Goal: Transaction & Acquisition: Purchase product/service

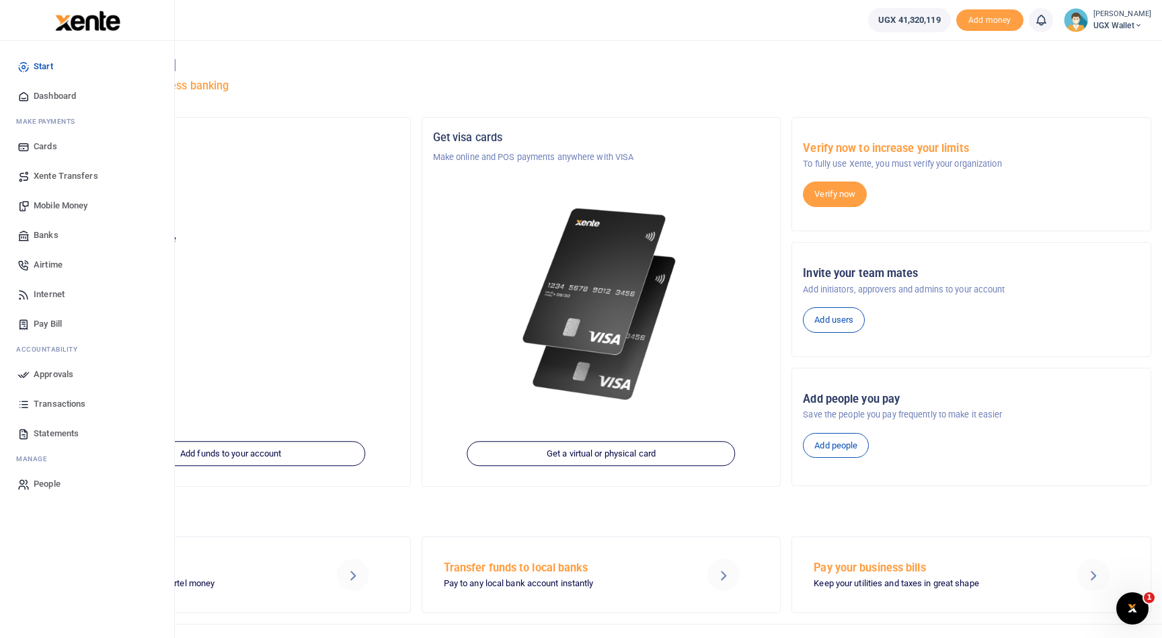
click at [72, 205] on span "Mobile Money" at bounding box center [61, 205] width 54 height 13
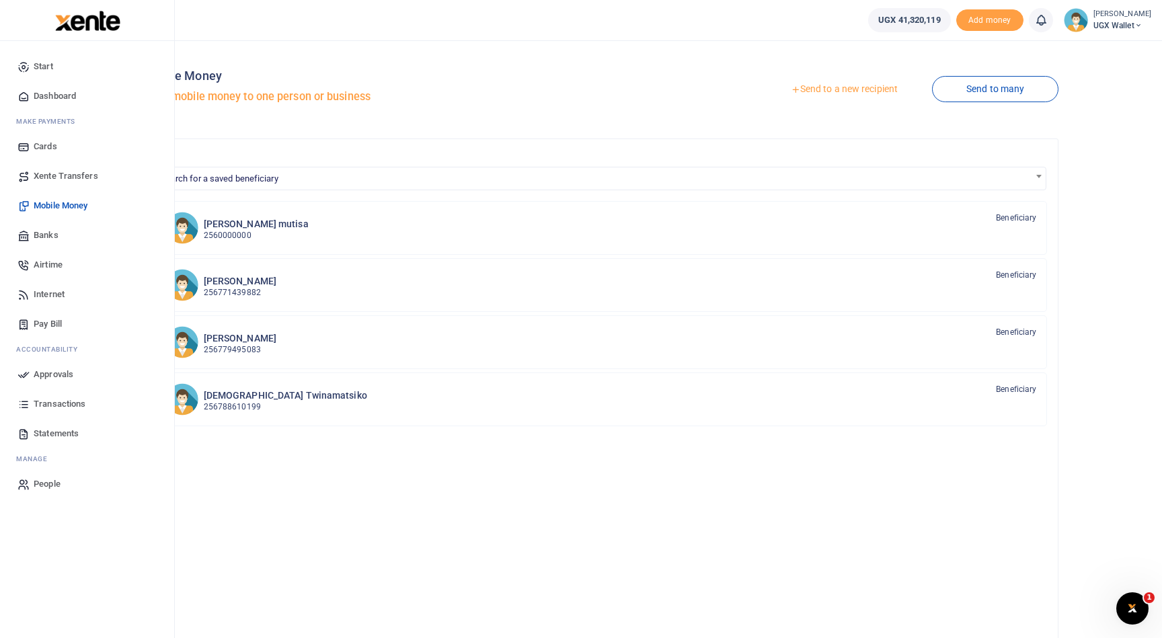
click at [41, 480] on span "People" at bounding box center [47, 483] width 27 height 13
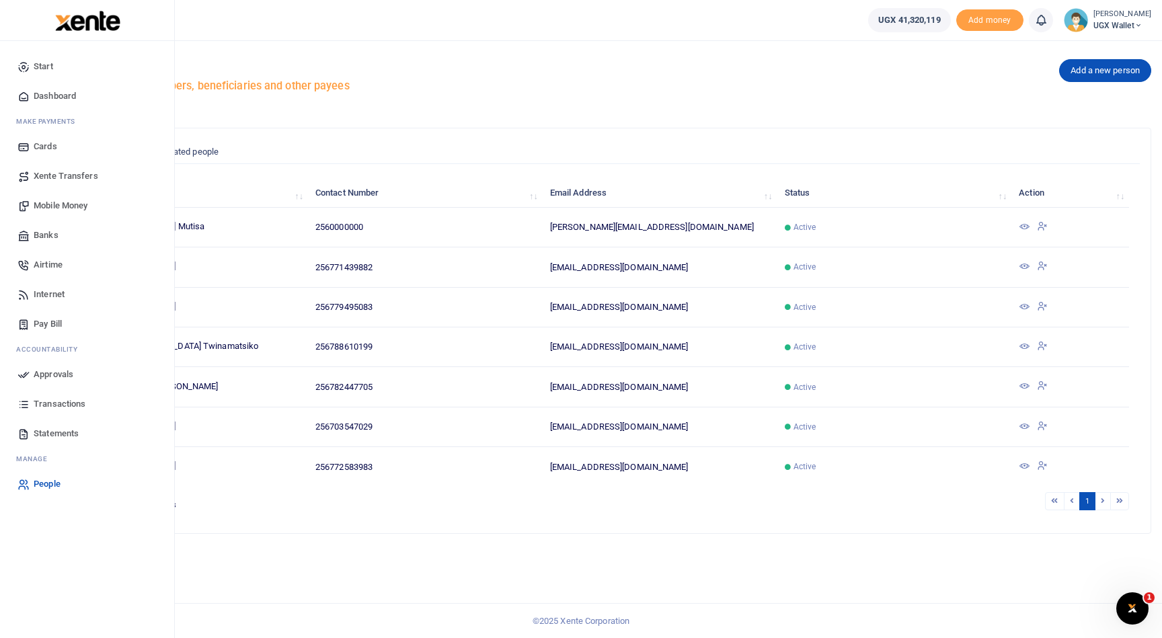
click at [71, 206] on span "Mobile Money" at bounding box center [61, 205] width 54 height 13
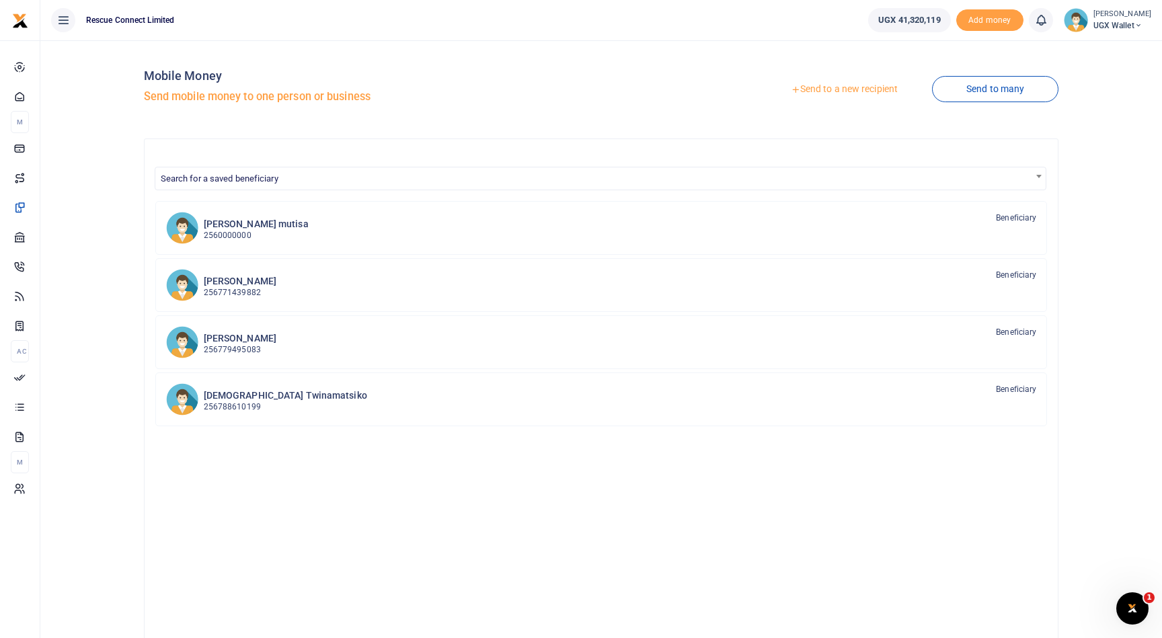
click at [831, 93] on link "Send to a new recipient" at bounding box center [843, 89] width 175 height 24
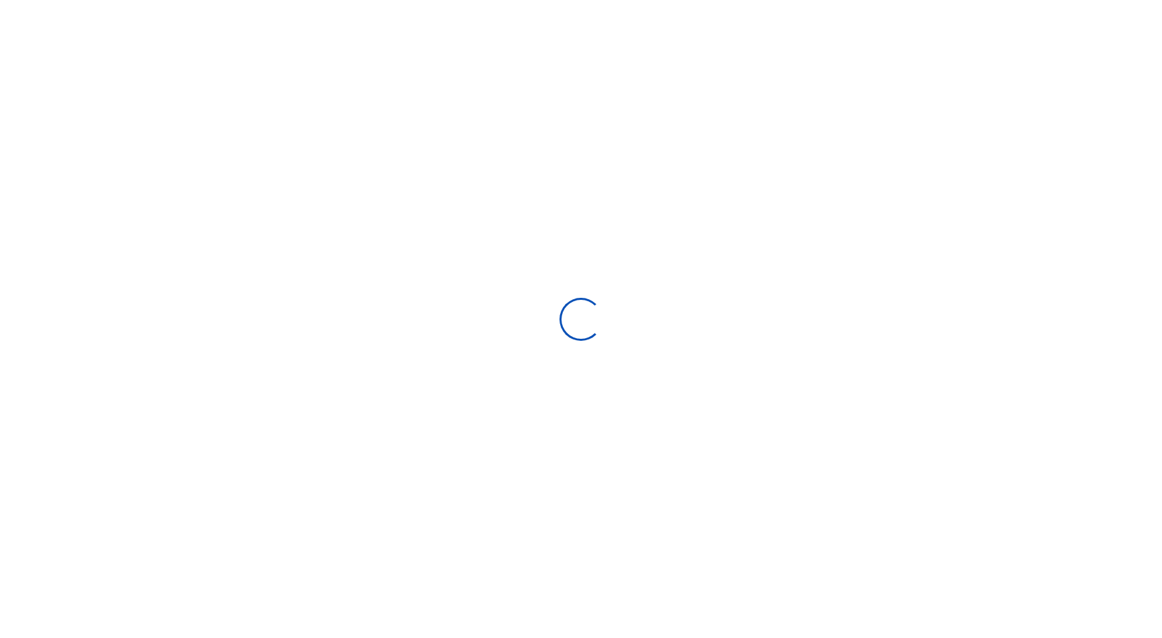
select select
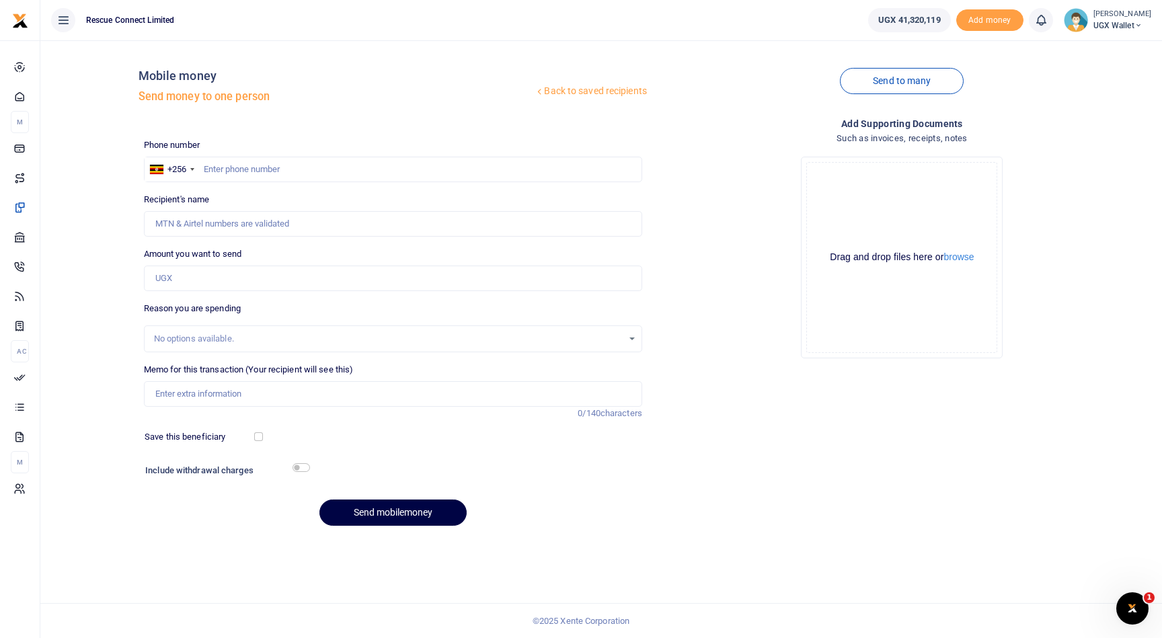
click at [280, 155] on div "Phone number +256 Uganda +256 Phone is required." at bounding box center [393, 161] width 498 height 44
click at [279, 167] on input "text" at bounding box center [393, 170] width 498 height 26
paste input "766918818"
type input "766918818"
type input "Daniel Sausi Busingye"
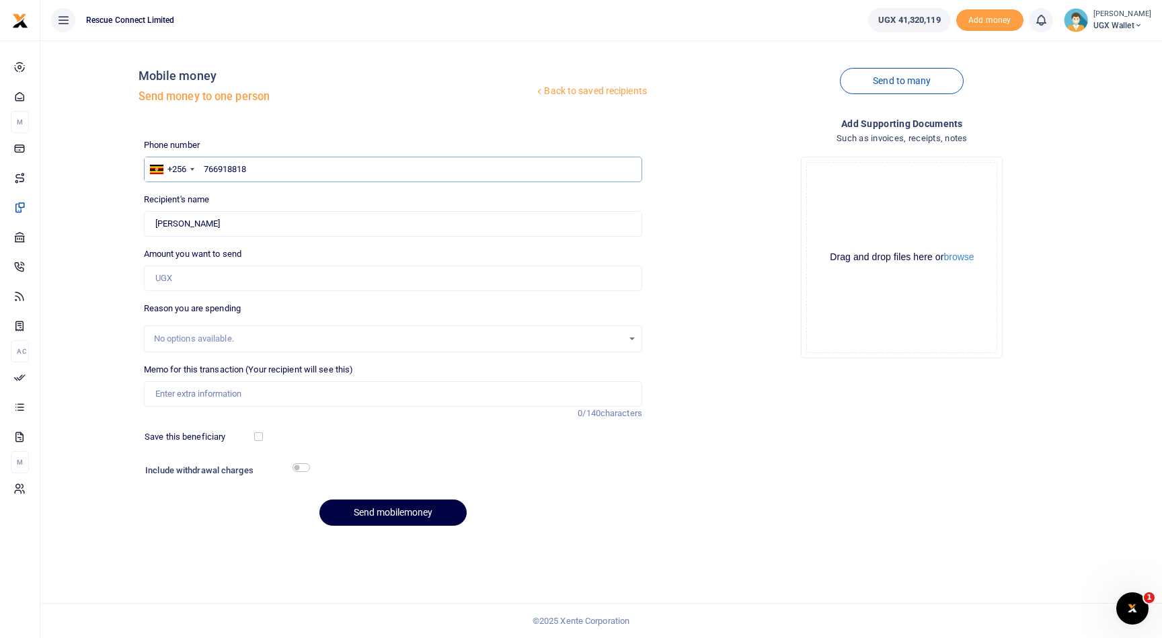
type input "766918818"
click at [334, 280] on input "Amount you want to send" at bounding box center [393, 279] width 498 height 26
type input "2,300,000"
click at [317, 334] on div "No options available." at bounding box center [388, 338] width 469 height 13
click at [278, 397] on input "Memo for this transaction (Your recipient will see this)" at bounding box center [393, 394] width 498 height 26
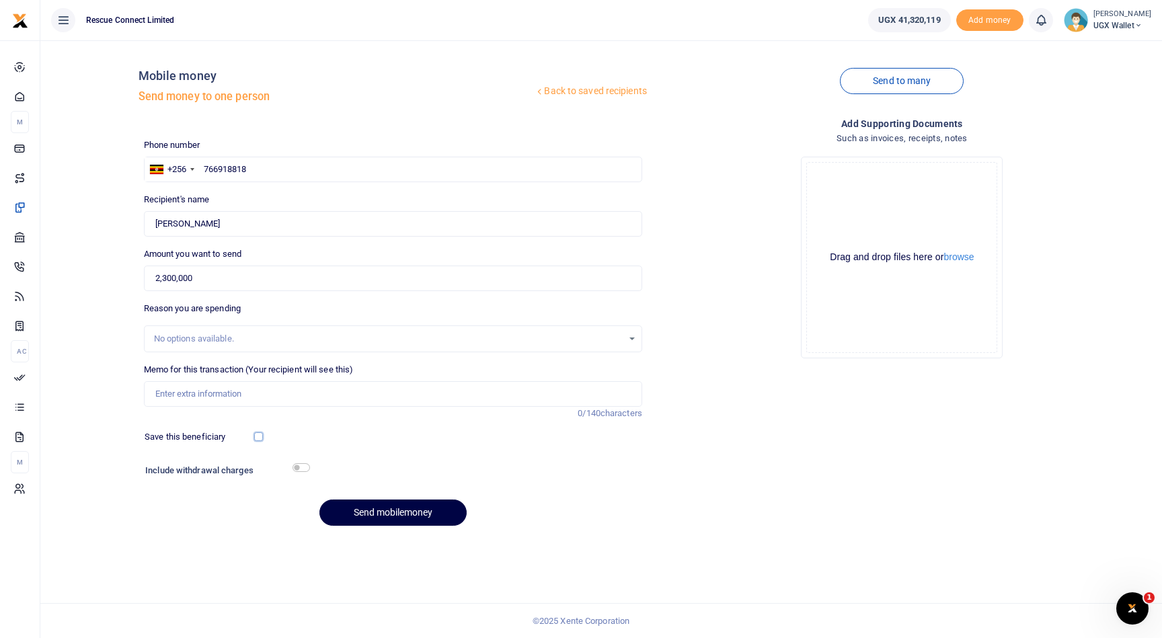
click at [256, 436] on input "checkbox" at bounding box center [258, 436] width 9 height 9
checkbox input "true"
click at [395, 510] on button "Send mobilemoney" at bounding box center [392, 513] width 147 height 26
type input "Invoice payment for printing"
click at [415, 503] on button "Send mobilemoney" at bounding box center [392, 513] width 147 height 26
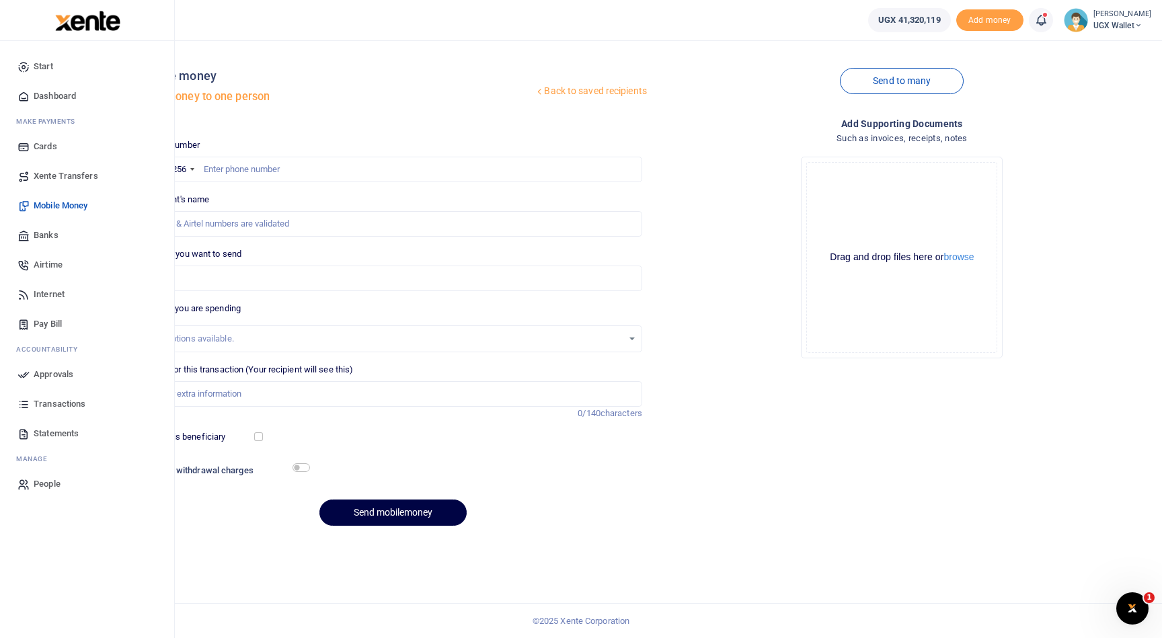
click at [60, 375] on span "Approvals" at bounding box center [54, 374] width 40 height 13
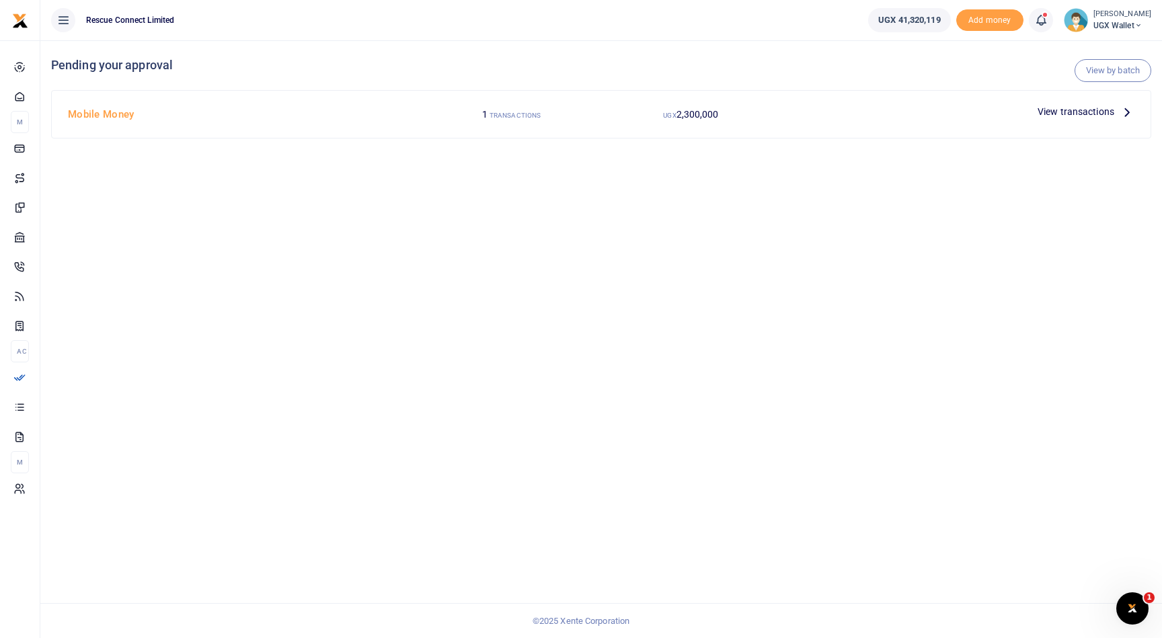
click at [1060, 112] on span "View transactions" at bounding box center [1076, 111] width 77 height 15
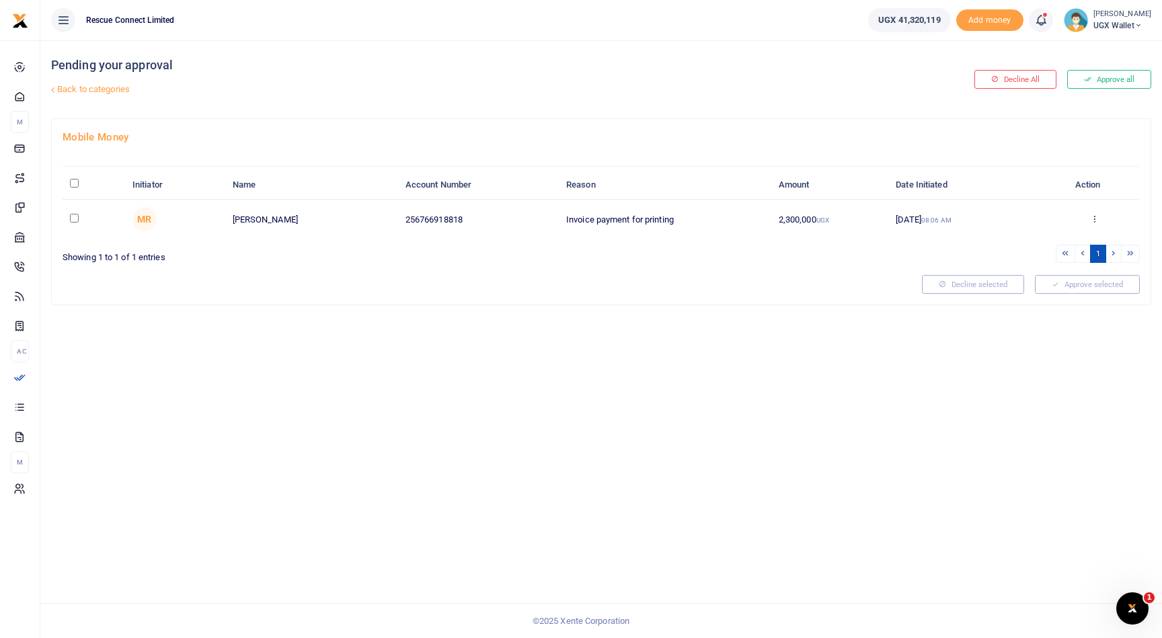
click at [77, 218] on input "checkbox" at bounding box center [74, 218] width 9 height 9
checkbox input "true"
click at [1093, 289] on button "Approve selected (1)" at bounding box center [1082, 284] width 114 height 19
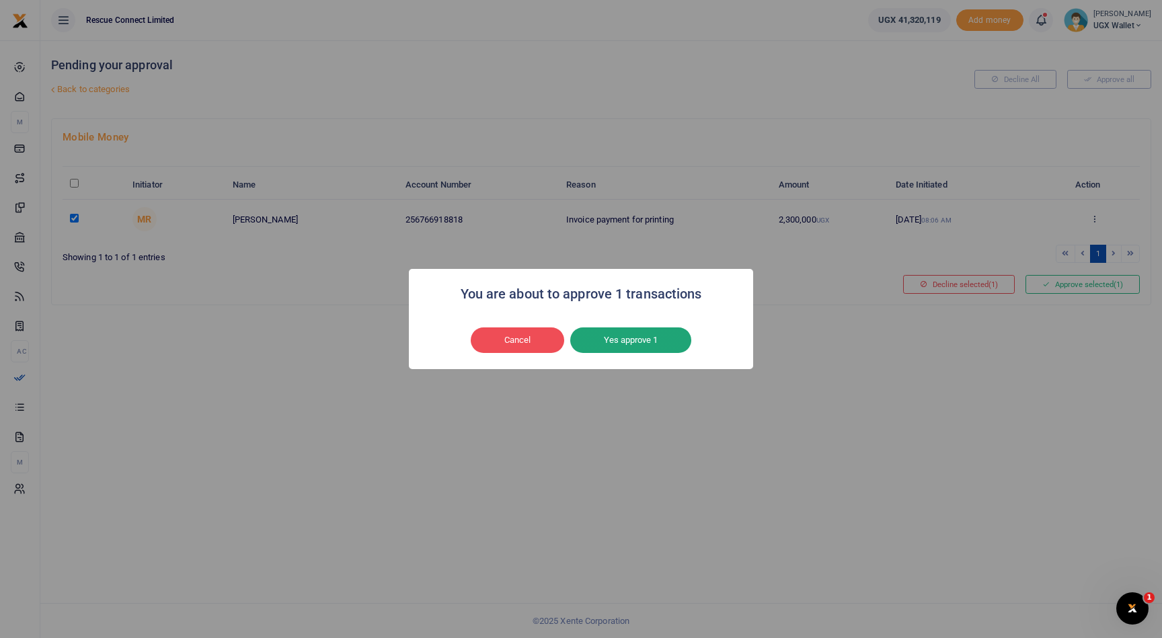
click at [637, 340] on button "Yes approve 1" at bounding box center [630, 340] width 121 height 26
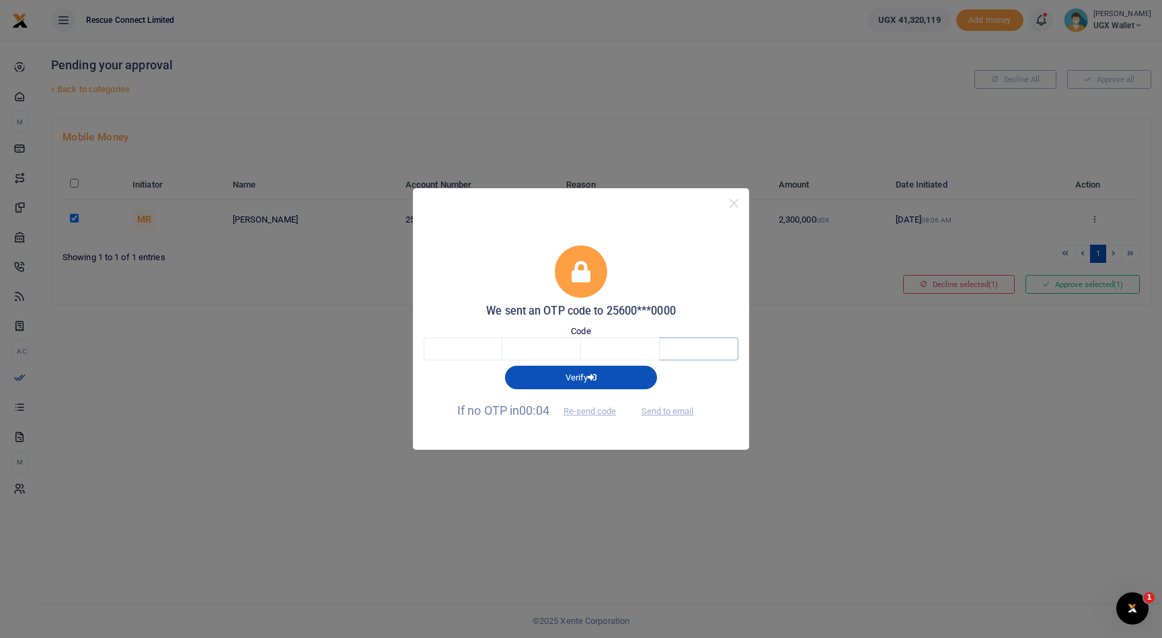
click at [705, 352] on input "text" at bounding box center [699, 349] width 79 height 23
click at [675, 417] on button "Send to email" at bounding box center [667, 411] width 75 height 23
click at [461, 353] on input "text" at bounding box center [463, 349] width 79 height 23
type input "3"
type input "0"
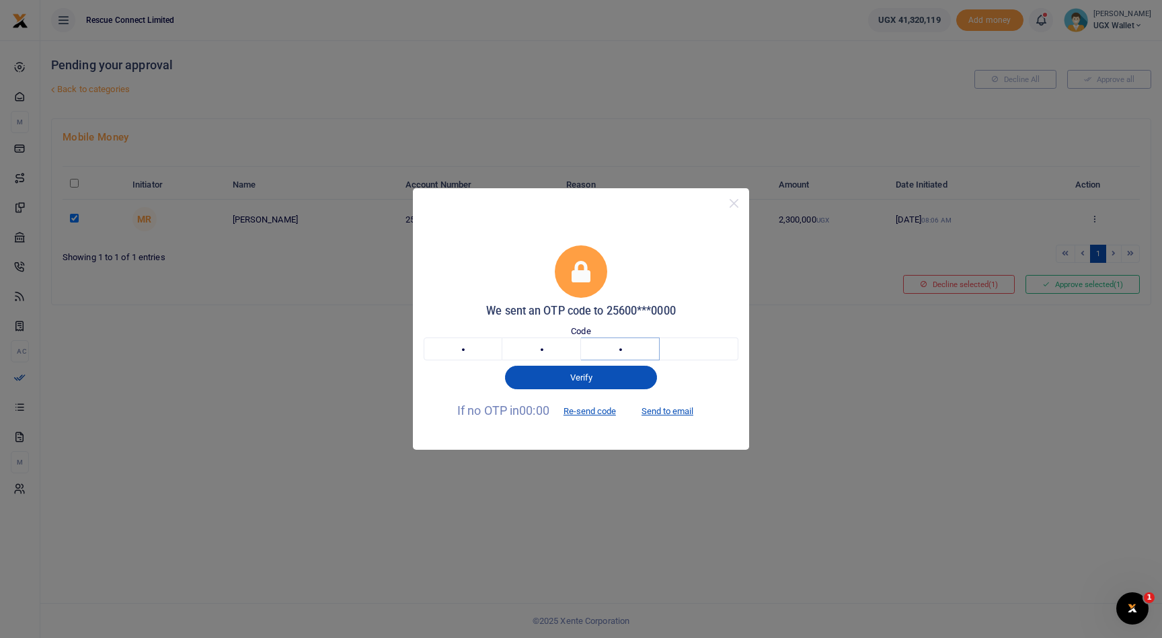
type input "1"
type input "8"
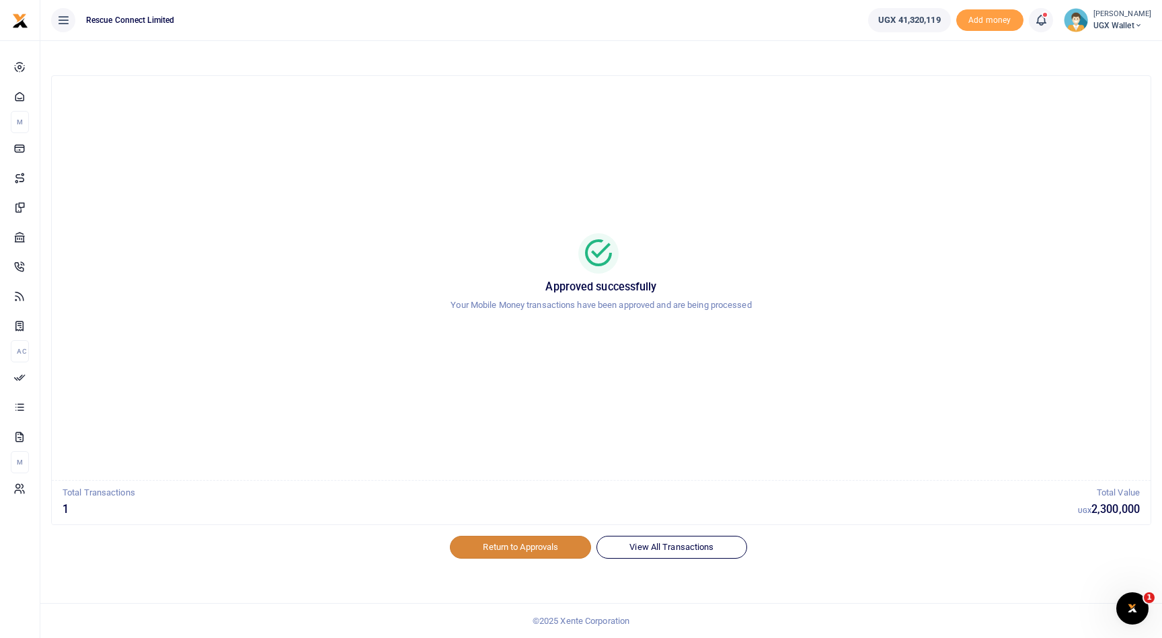
click at [539, 549] on link "Return to Approvals" at bounding box center [520, 547] width 141 height 23
